Goal: Register for event/course

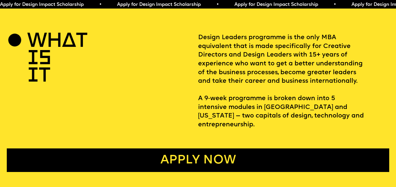
scroll to position [383, 0]
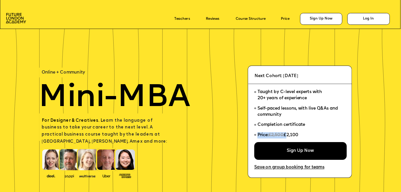
drag, startPoint x: 286, startPoint y: 135, endPoint x: 304, endPoint y: 134, distance: 17.4
click at [302, 134] on li "Price: £2,500 £2,100" at bounding box center [298, 136] width 88 height 12
drag, startPoint x: 303, startPoint y: 135, endPoint x: 287, endPoint y: 135, distance: 15.6
click at [287, 135] on li "Price: £2,500 £2,100" at bounding box center [298, 136] width 88 height 12
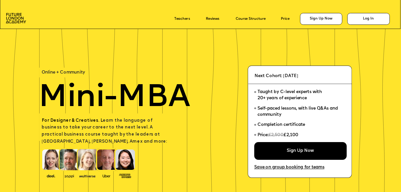
drag, startPoint x: 287, startPoint y: 135, endPoint x: 319, endPoint y: 135, distance: 32.1
click at [302, 136] on li "Price: £2,500 £2,100" at bounding box center [298, 136] width 88 height 12
drag, startPoint x: 301, startPoint y: 134, endPoint x: 290, endPoint y: 137, distance: 11.4
click at [290, 137] on li "Price: £2,500 £2,100" at bounding box center [298, 136] width 88 height 12
drag, startPoint x: 290, startPoint y: 137, endPoint x: 287, endPoint y: 136, distance: 3.6
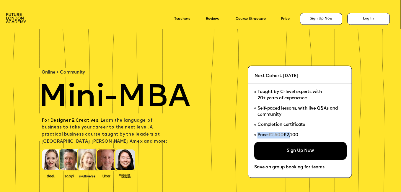
click at [287, 136] on span "£2,100" at bounding box center [290, 135] width 15 height 4
drag, startPoint x: 285, startPoint y: 134, endPoint x: 299, endPoint y: 134, distance: 13.6
click at [298, 134] on span "£2,100" at bounding box center [290, 135] width 15 height 4
copy span "£2,100"
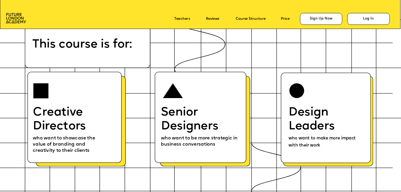
scroll to position [2418, 0]
